Goal: Transaction & Acquisition: Purchase product/service

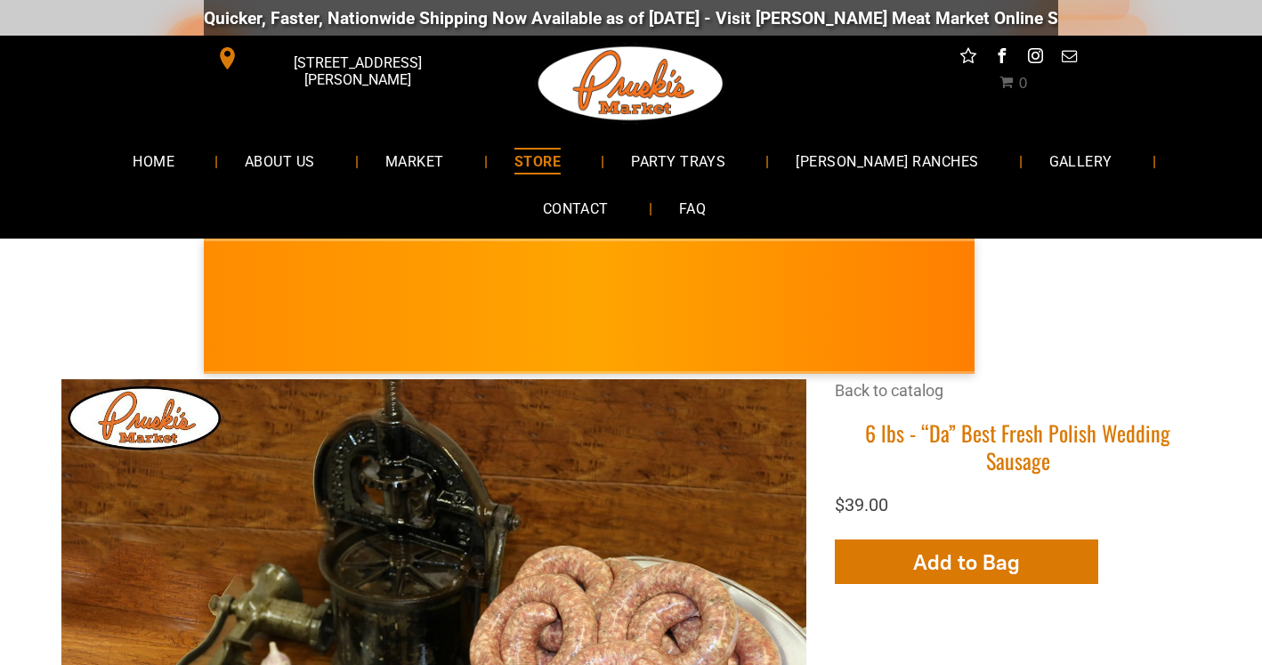
click at [515, 157] on span "STORE" at bounding box center [538, 161] width 46 height 26
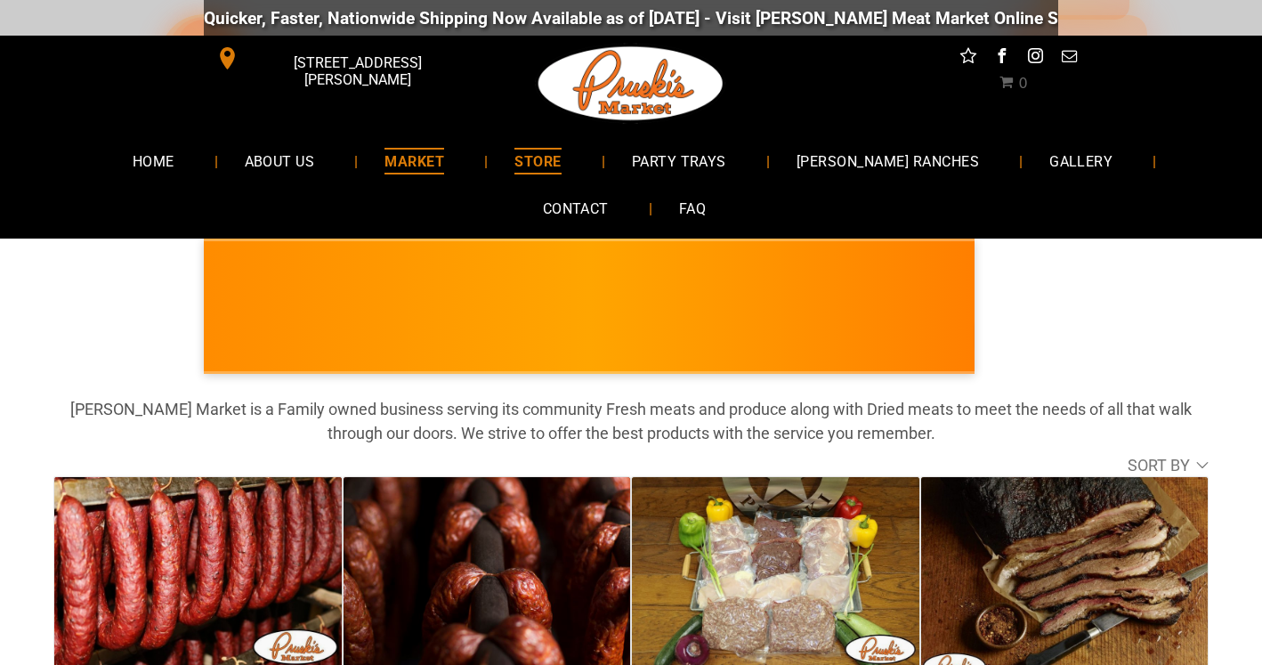
click at [395, 158] on span "MARKET" at bounding box center [415, 161] width 60 height 26
